Goal: Information Seeking & Learning: Learn about a topic

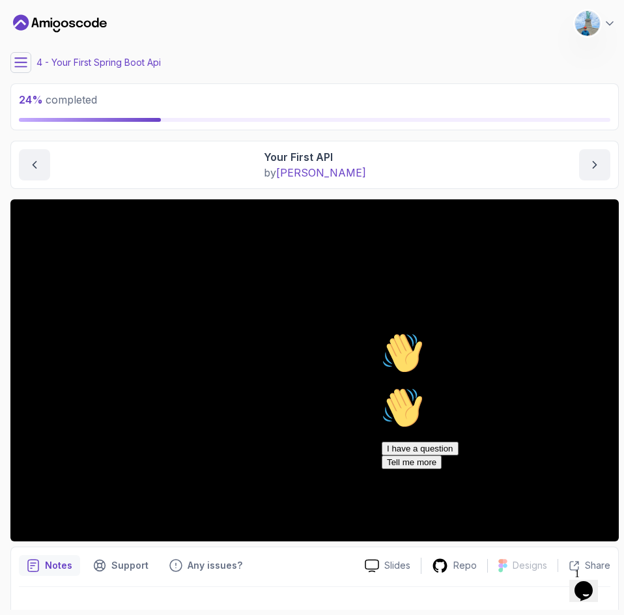
scroll to position [74, 0]
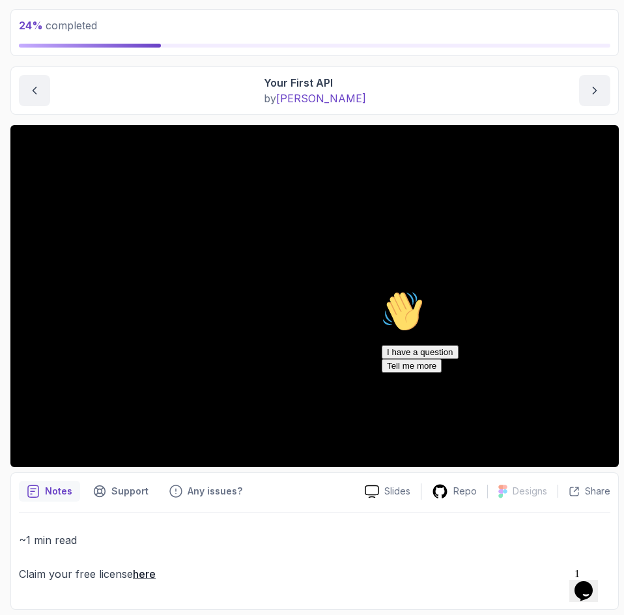
click at [5, 442] on section "24 % completed 1 - Intro 2 - Intro To Spring And Spring Boot 3 - Environment Se…" at bounding box center [312, 307] width 624 height 615
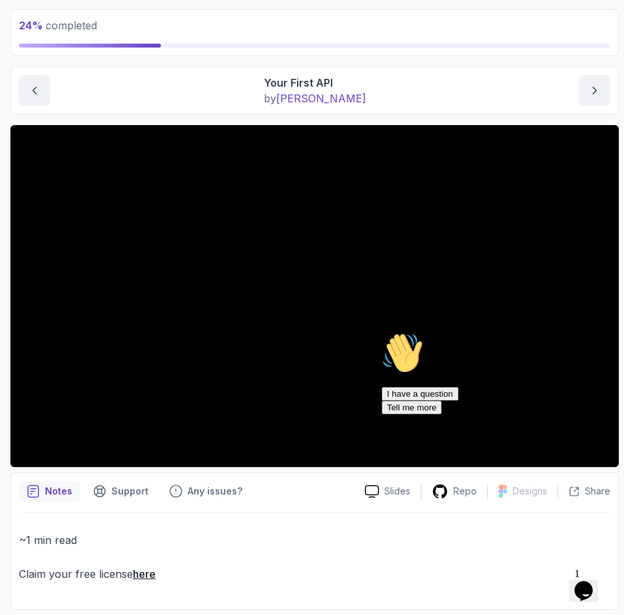
drag, startPoint x: 968, startPoint y: 747, endPoint x: 592, endPoint y: 419, distance: 499.0
click at [592, 332] on div "Chat attention grabber" at bounding box center [499, 332] width 234 height 0
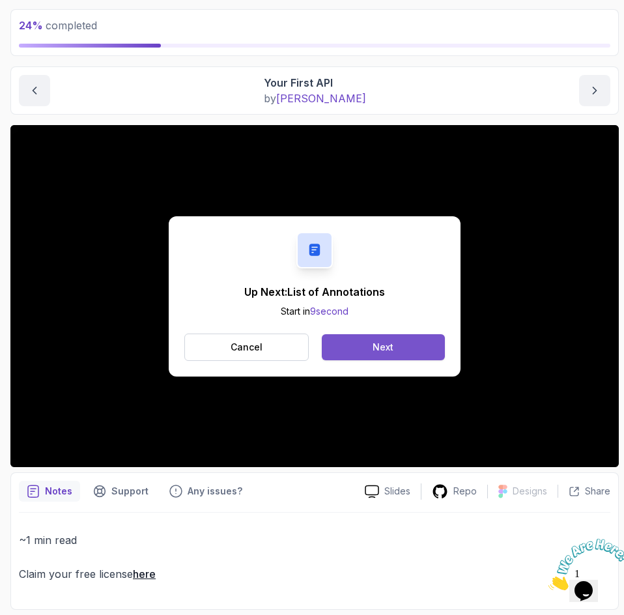
click at [350, 350] on button "Next" at bounding box center [383, 347] width 123 height 26
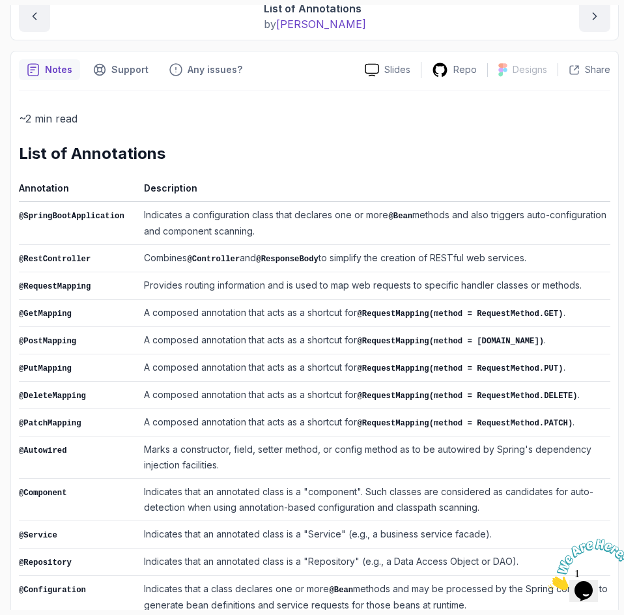
scroll to position [248, 0]
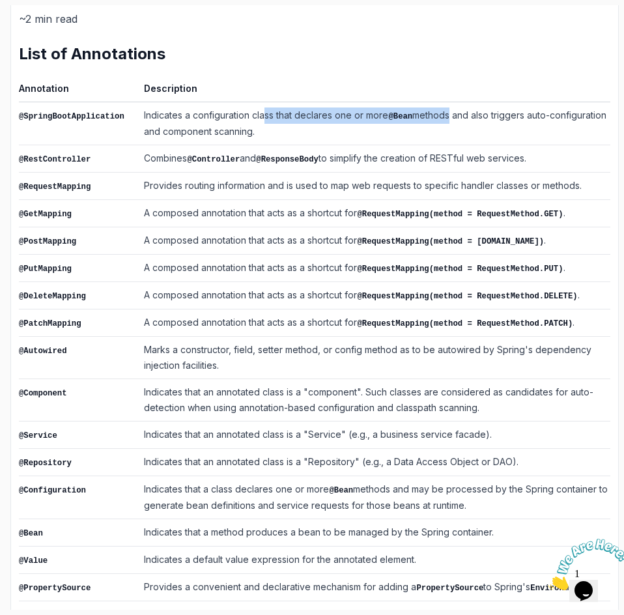
drag, startPoint x: 277, startPoint y: 117, endPoint x: 418, endPoint y: 106, distance: 141.1
click at [434, 104] on td "Indicates a configuration class that declares one or more @Bean methods and als…" at bounding box center [375, 123] width 472 height 43
drag, startPoint x: 74, startPoint y: 153, endPoint x: 528, endPoint y: 157, distance: 453.3
click at [528, 156] on tr "@RestController Combines @Controller and @ResponseBody to simplify the creation…" at bounding box center [314, 158] width 591 height 27
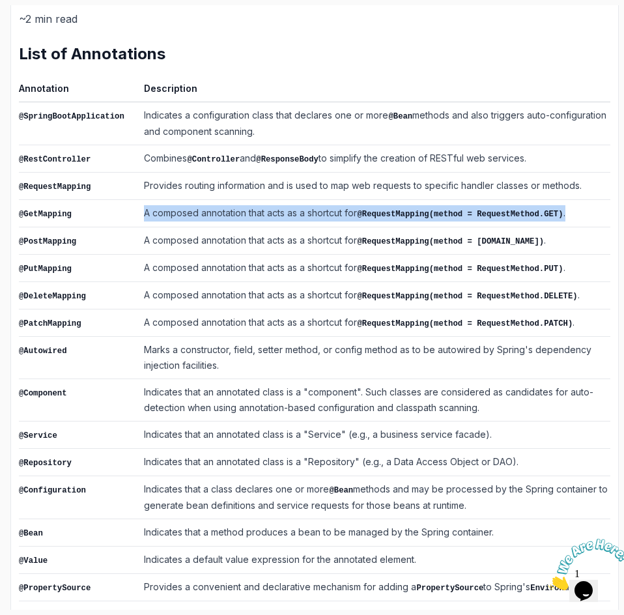
drag, startPoint x: 136, startPoint y: 207, endPoint x: 559, endPoint y: 214, distance: 422.7
click at [559, 214] on tr "@GetMapping A composed annotation that acts as a shortcut for @RequestMapping(m…" at bounding box center [314, 213] width 591 height 27
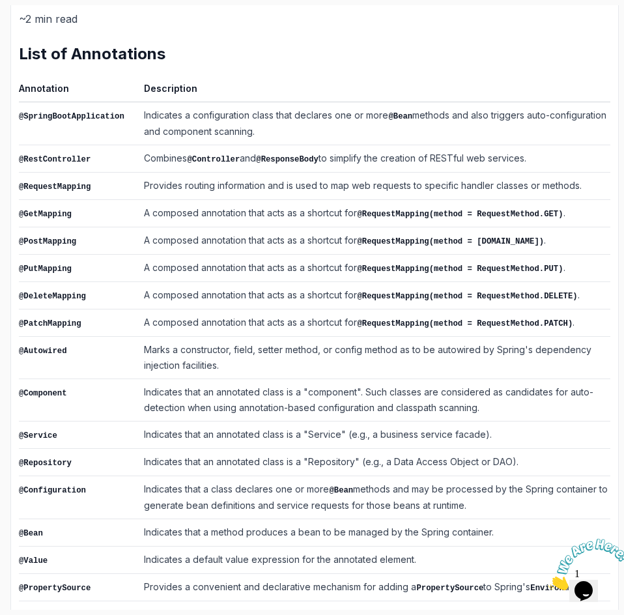
click at [155, 239] on td "A composed annotation that acts as a shortcut for @RequestMapping(method = [DOM…" at bounding box center [375, 240] width 472 height 27
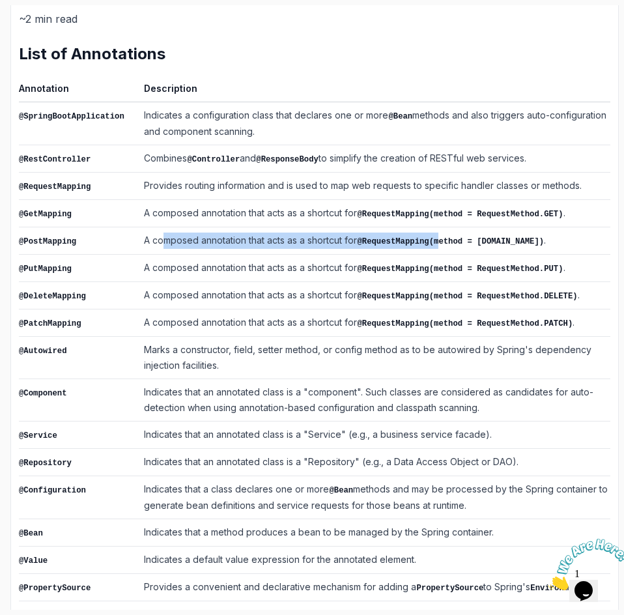
drag, startPoint x: 193, startPoint y: 242, endPoint x: 427, endPoint y: 238, distance: 233.2
click at [427, 238] on td "A composed annotation that acts as a shortcut for @RequestMapping(method = [DOM…" at bounding box center [375, 240] width 472 height 27
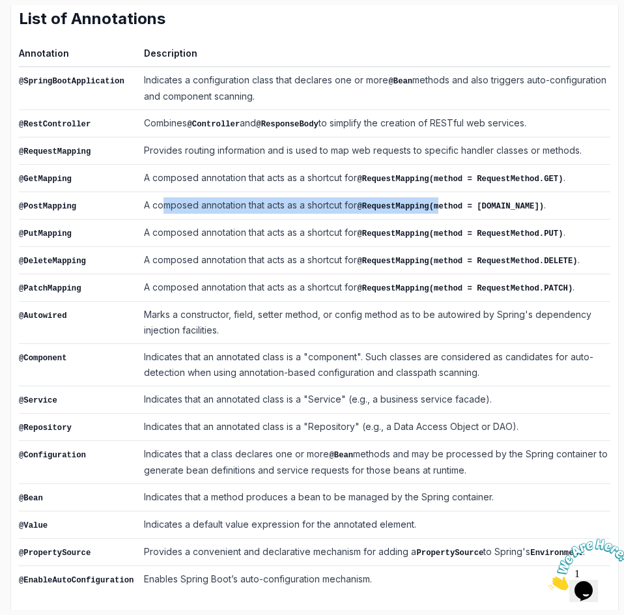
scroll to position [0, 0]
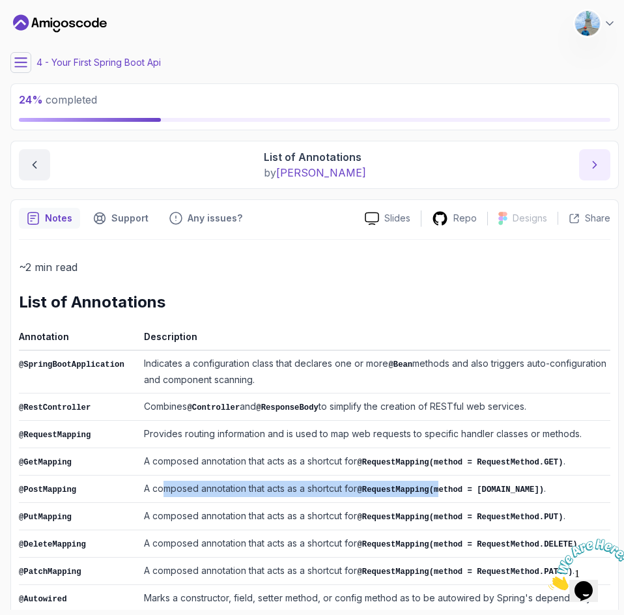
click at [586, 169] on button "next content" at bounding box center [594, 164] width 31 height 31
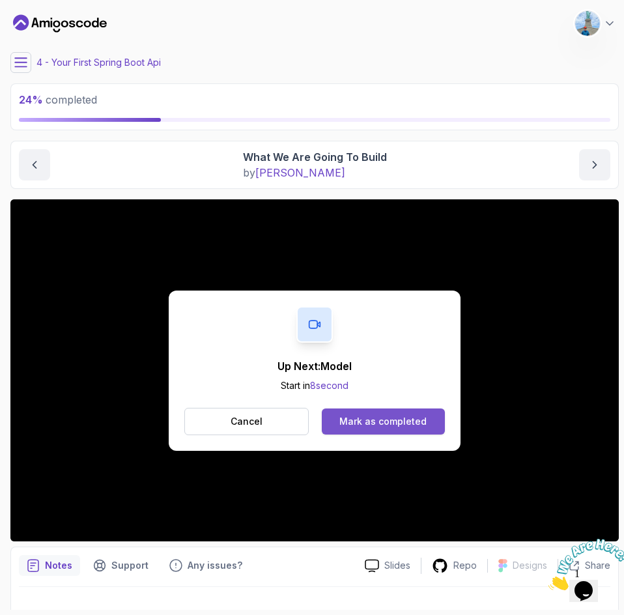
click at [385, 417] on div "Mark as completed" at bounding box center [382, 421] width 87 height 13
